Goal: Navigation & Orientation: Find specific page/section

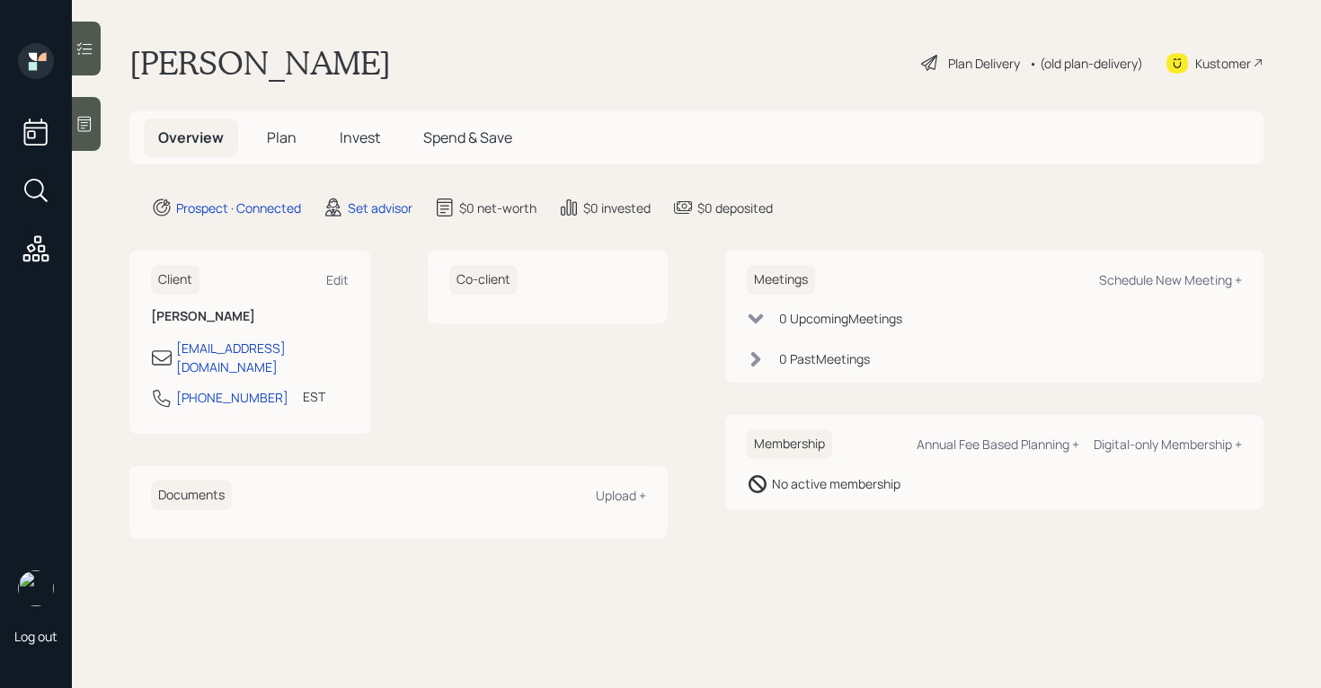
click at [83, 122] on icon at bounding box center [84, 124] width 18 height 18
